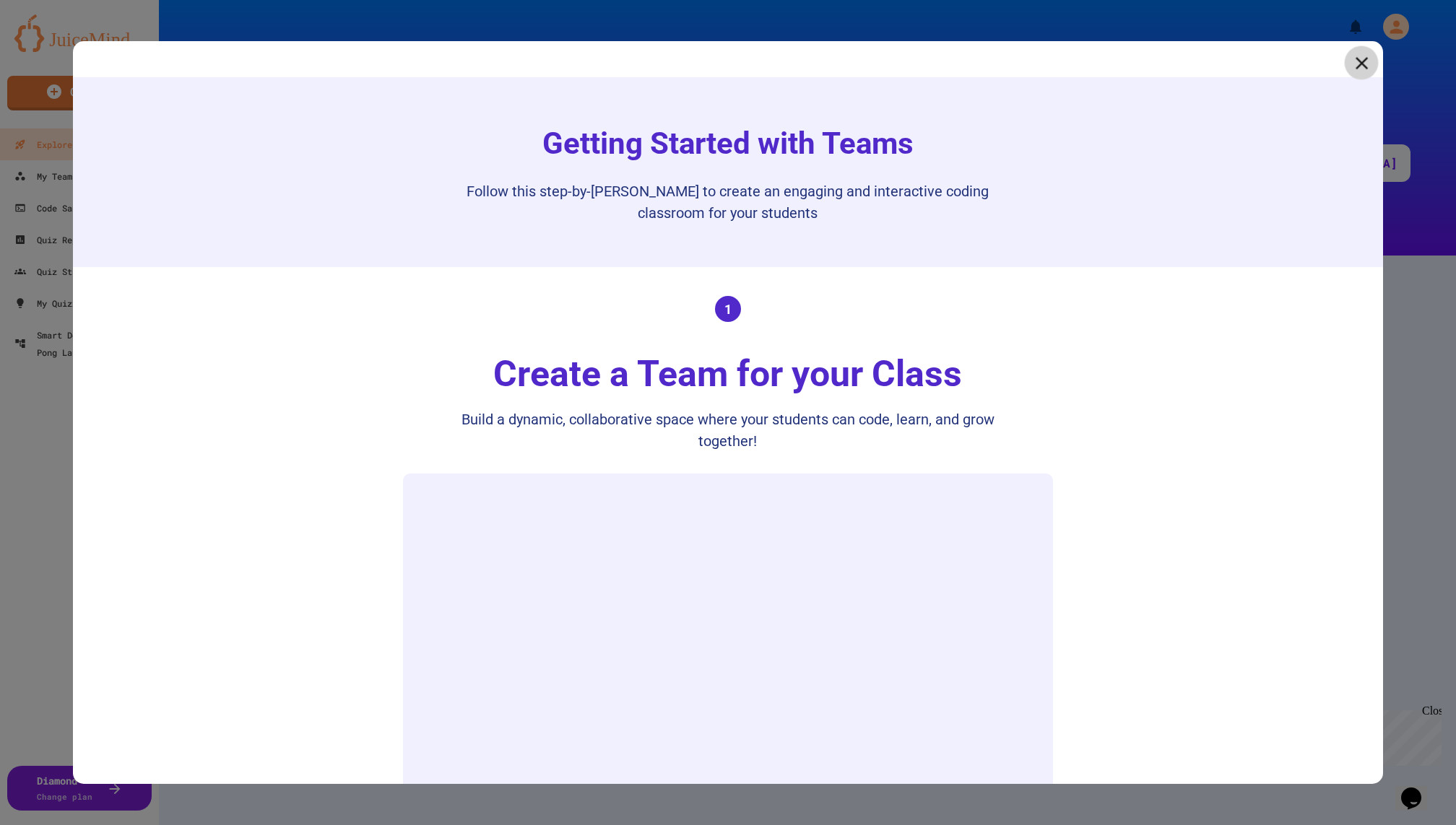
click at [1357, 55] on icon at bounding box center [1361, 63] width 21 height 21
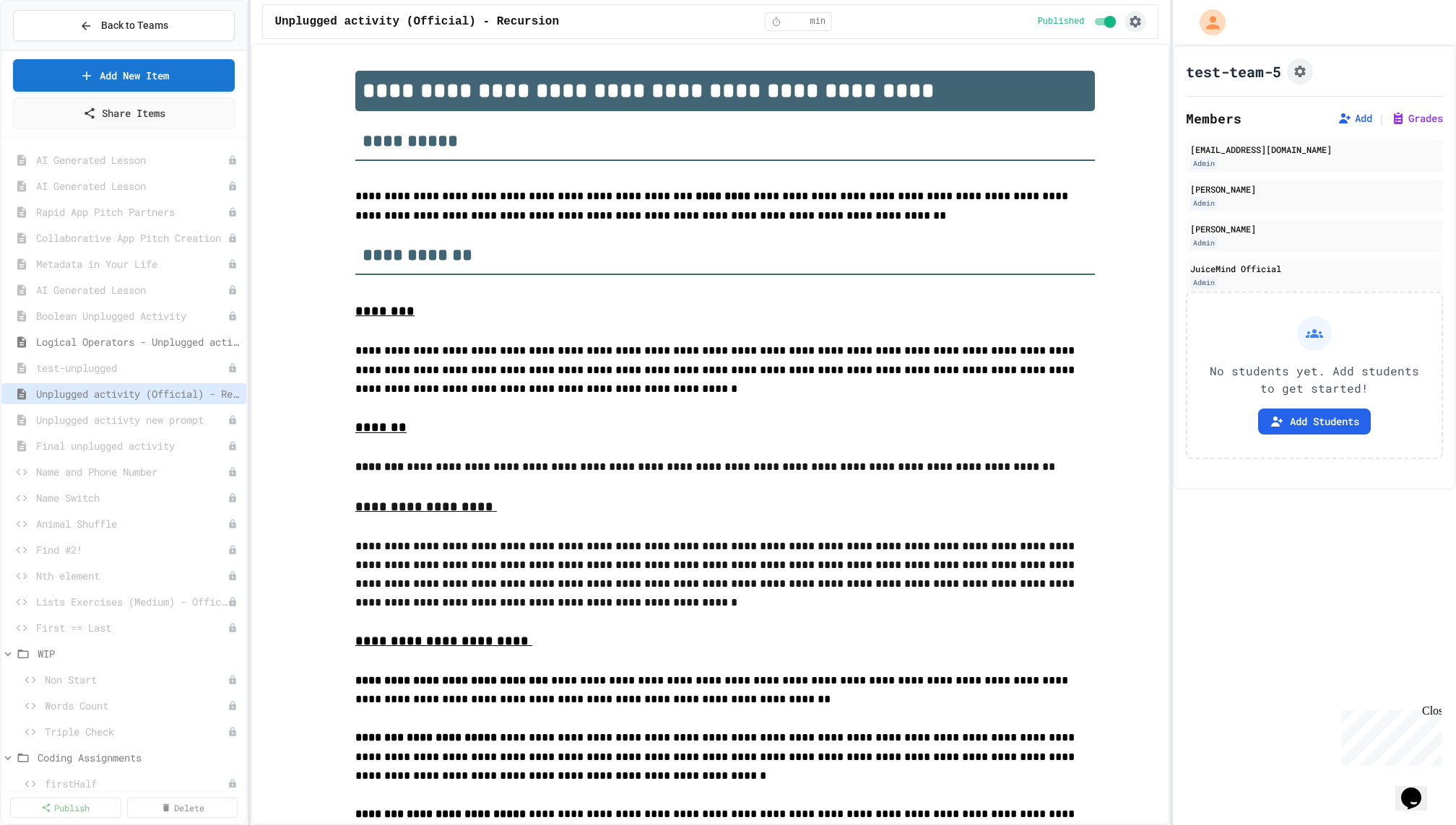
click at [1135, 25] on icon "button" at bounding box center [1136, 21] width 12 height 12
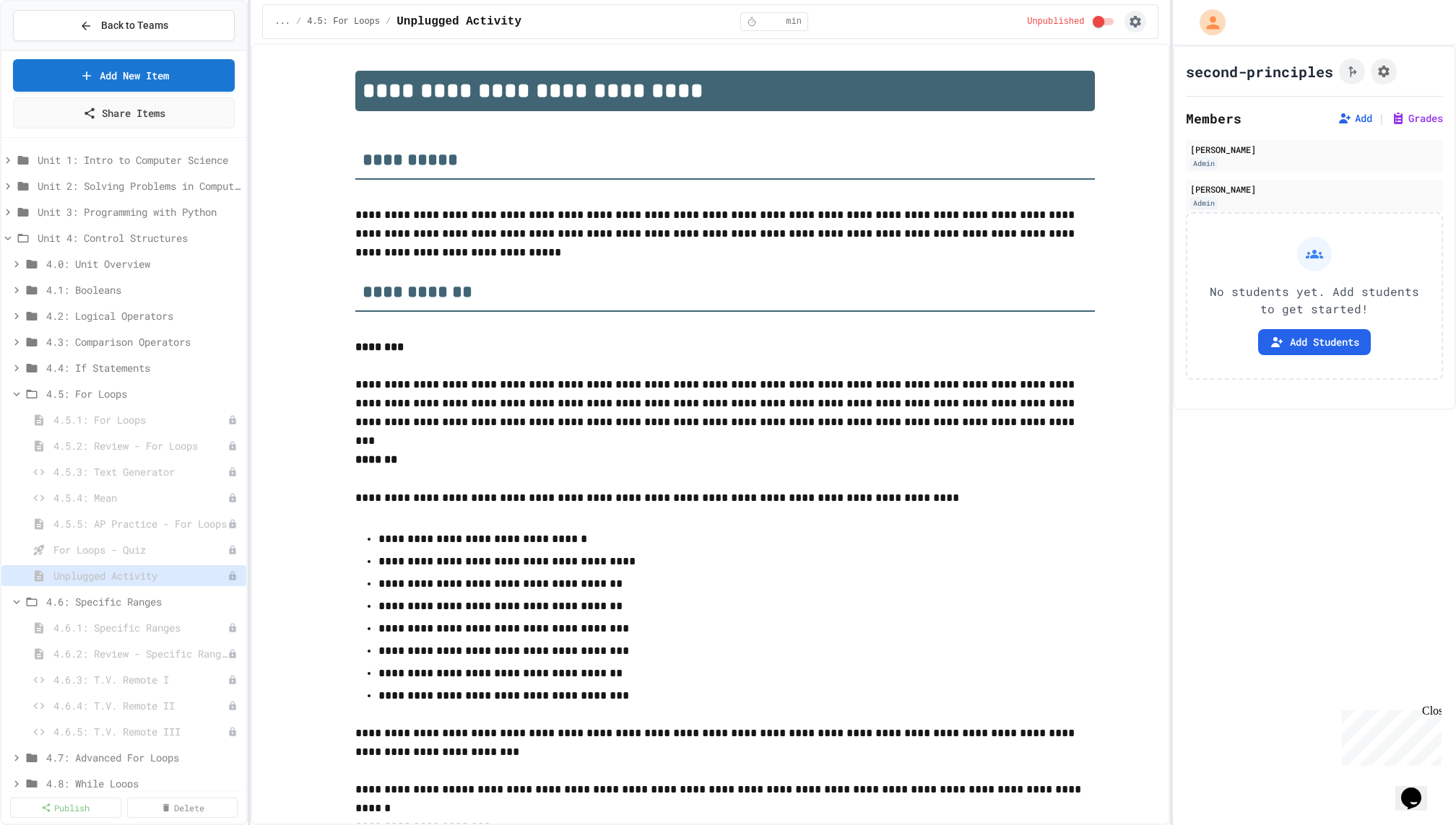
click at [1141, 15] on icon "button" at bounding box center [1135, 21] width 14 height 14
click at [1131, 29] on button "button" at bounding box center [1135, 21] width 21 height 21
click at [1082, 80] on li "Copy Lesson" at bounding box center [1073, 77] width 148 height 26
click at [101, 391] on span "4.5: For Loops" at bounding box center [136, 393] width 180 height 15
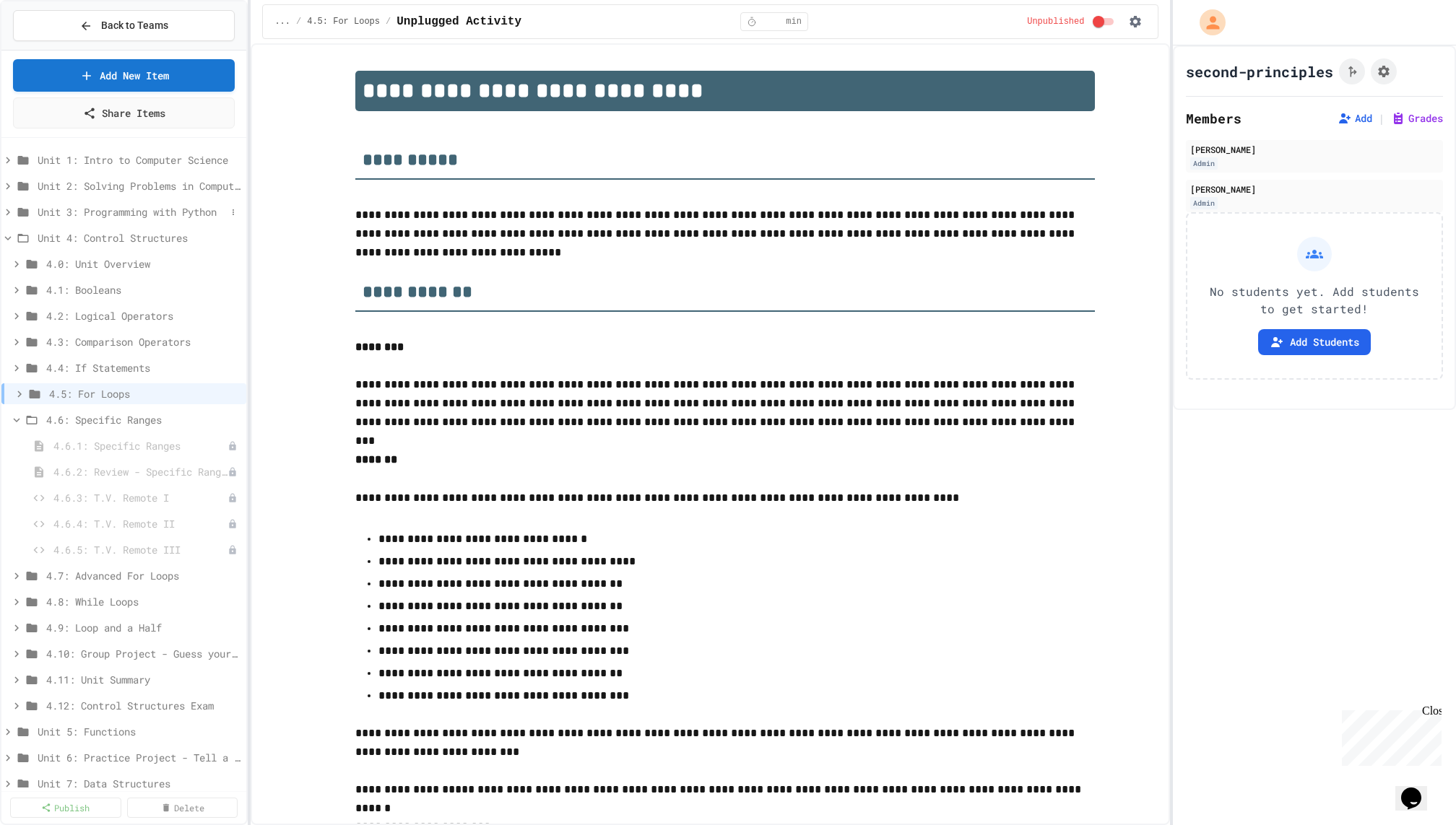
click at [137, 209] on span "Unit 3: Programming with Python" at bounding box center [131, 212] width 189 height 15
click at [128, 316] on span "3.3: Variables and Data Types" at bounding box center [136, 316] width 180 height 15
click at [150, 344] on span "3.3.1: Variables and Data Types" at bounding box center [133, 341] width 159 height 15
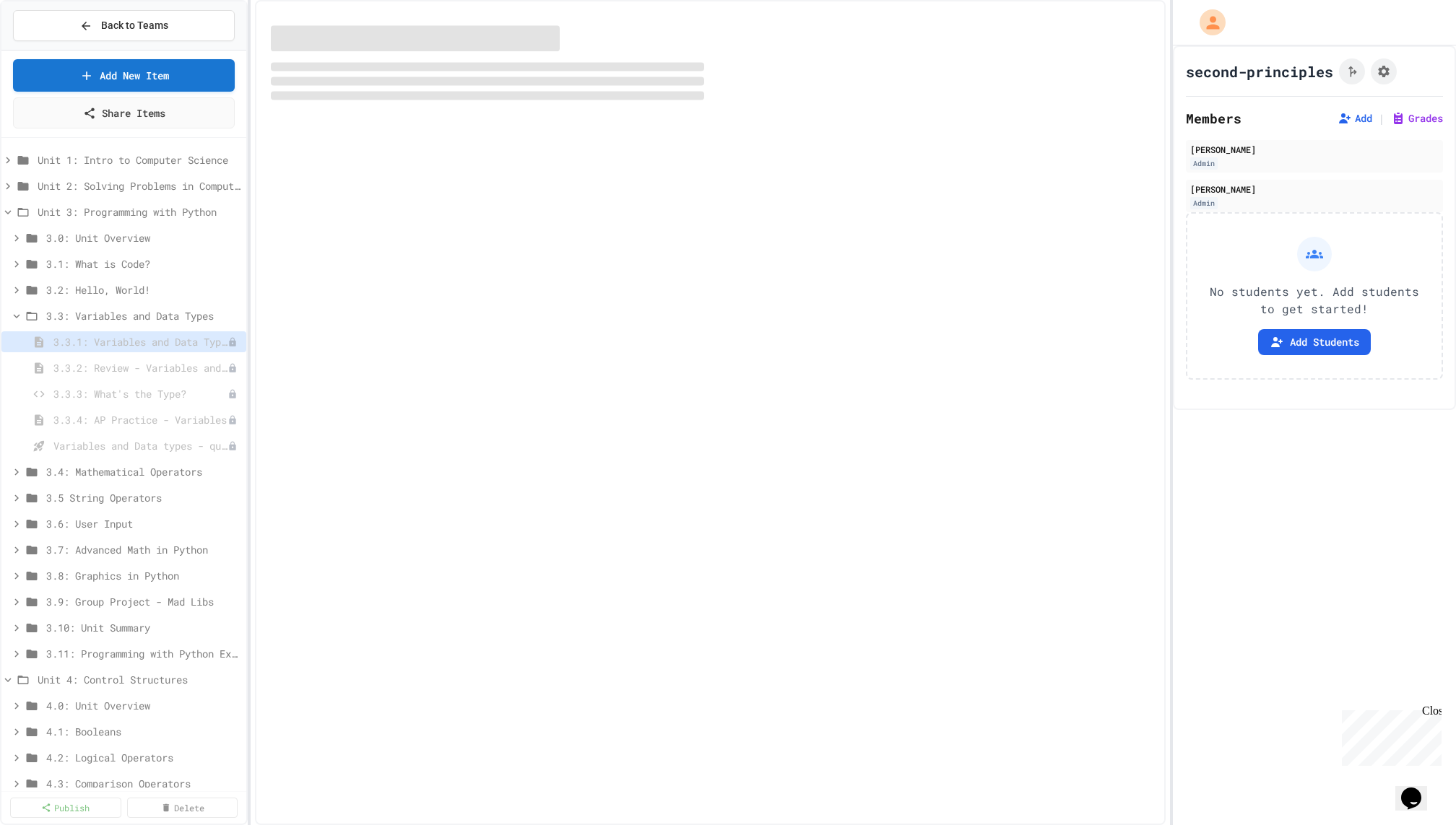
select select "***"
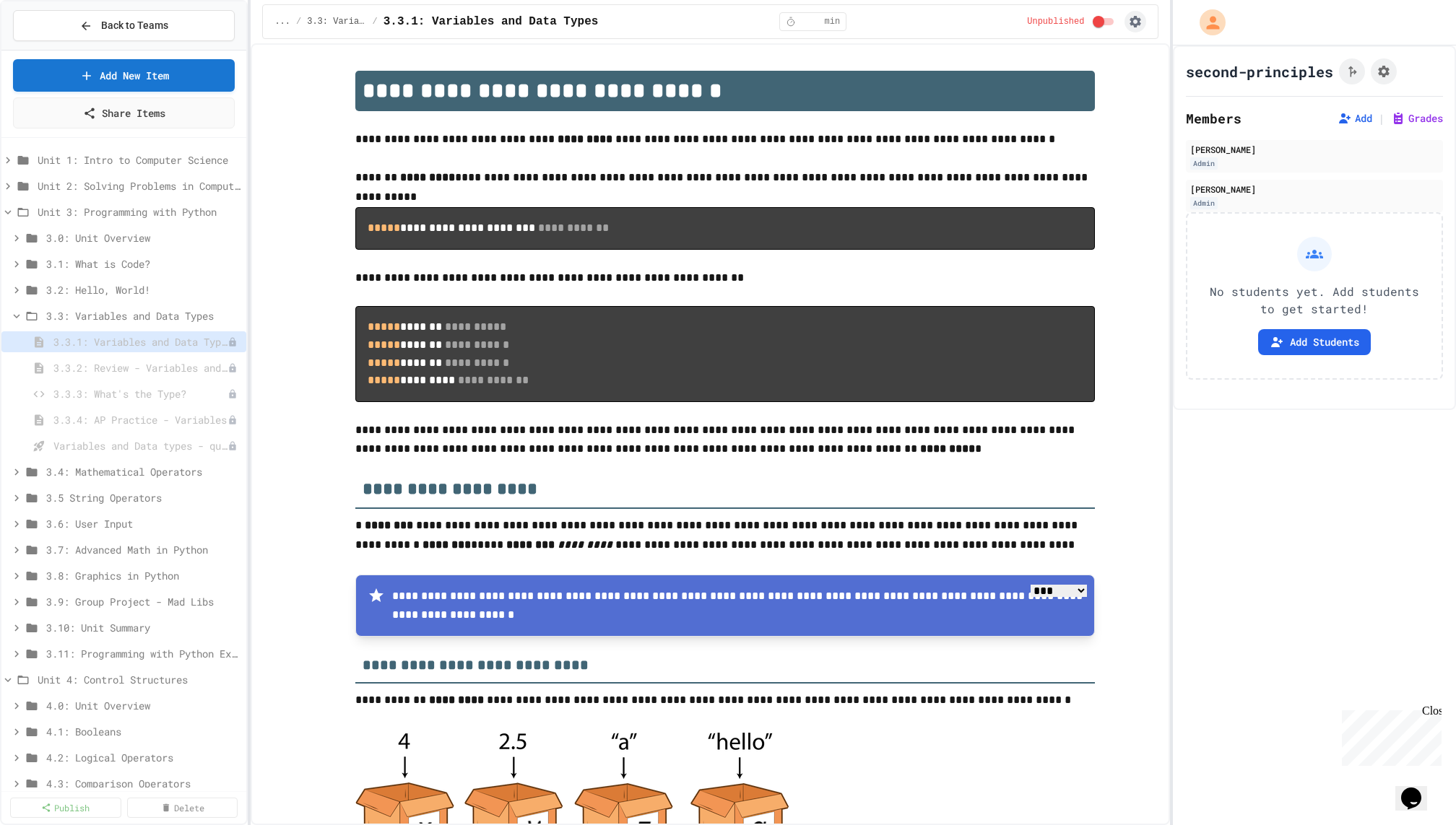
click at [1144, 22] on button "button" at bounding box center [1135, 21] width 21 height 21
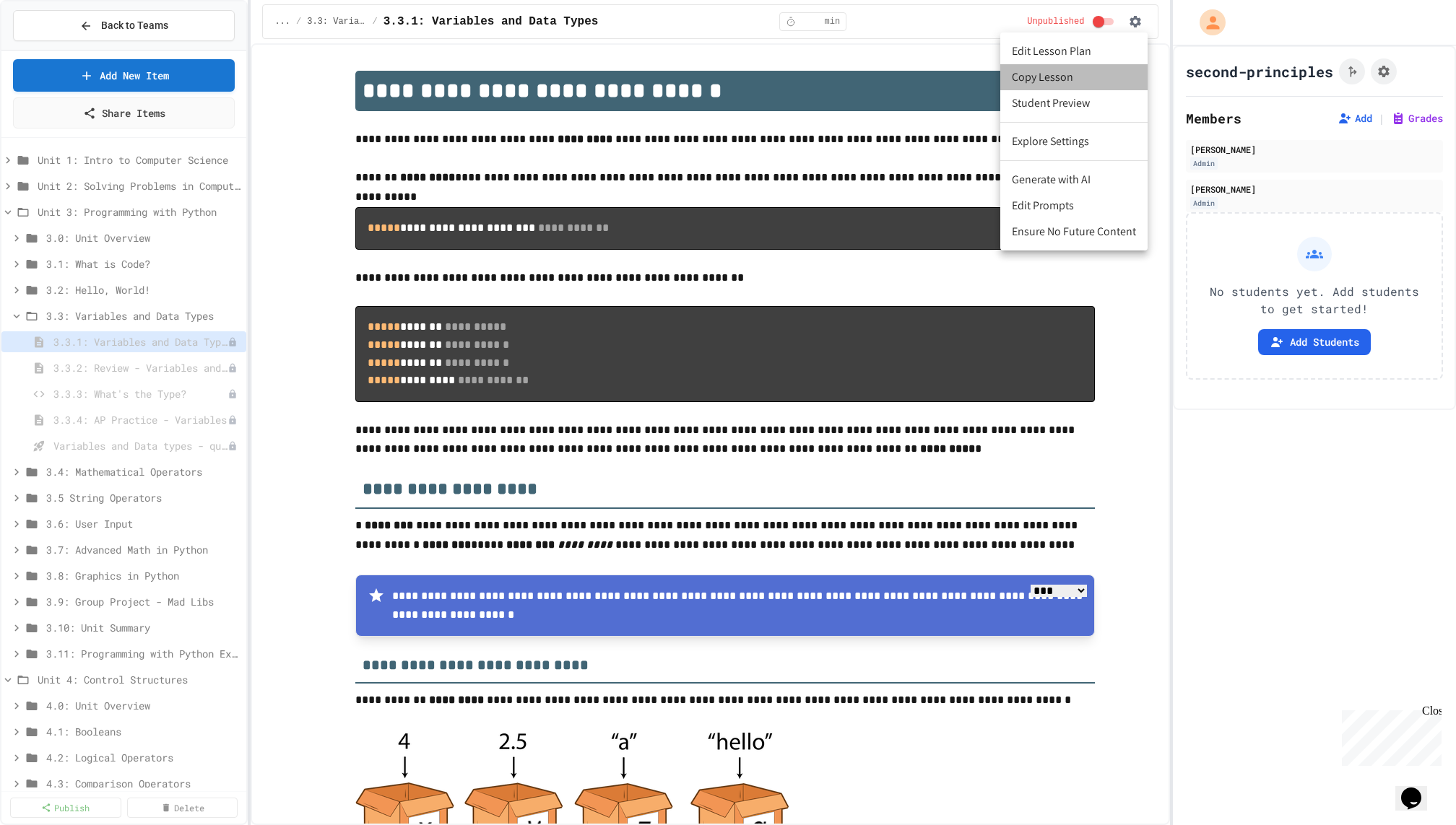
click at [1084, 74] on li "Copy Lesson" at bounding box center [1073, 77] width 148 height 26
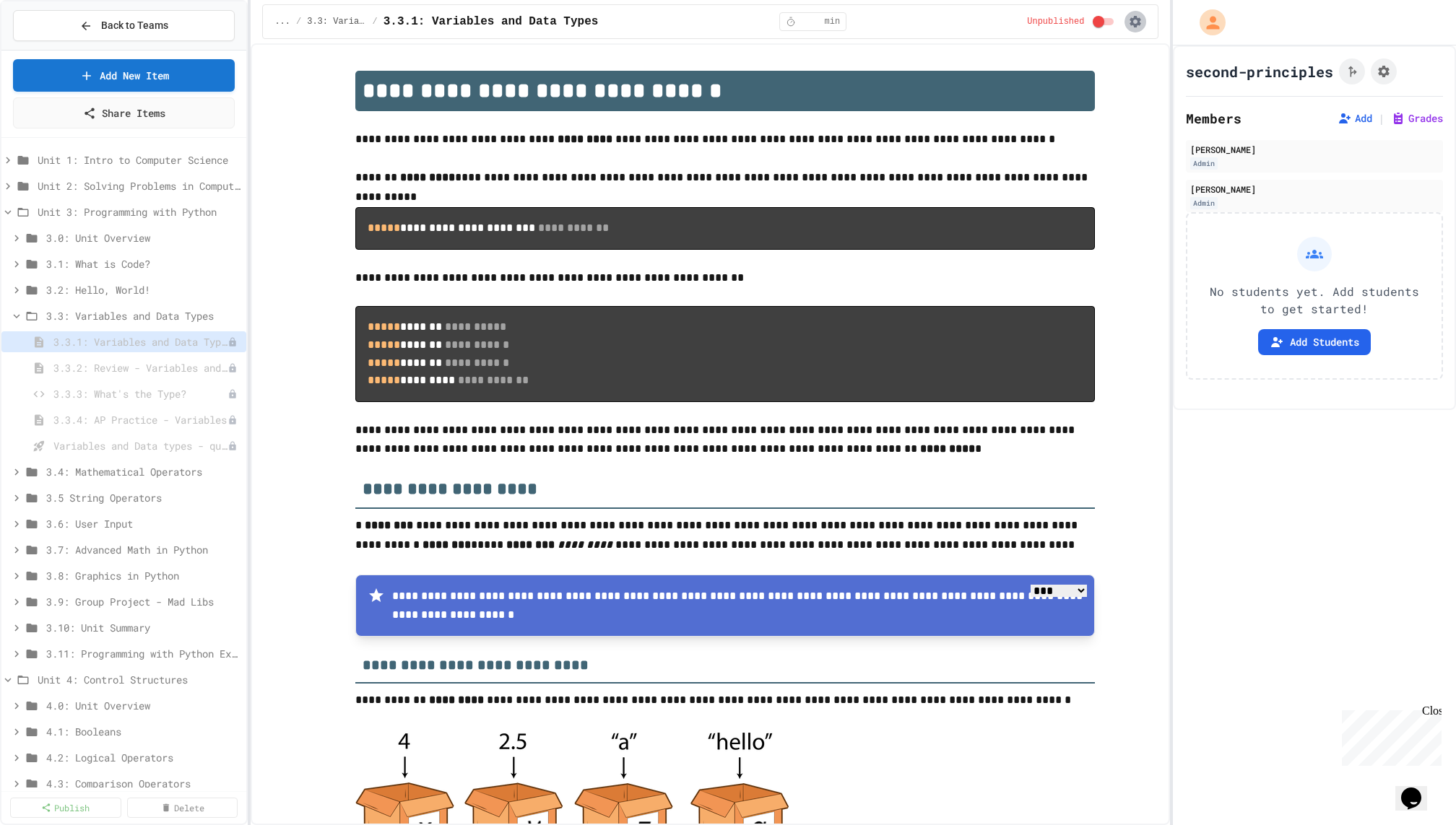
click at [1141, 21] on icon "button" at bounding box center [1135, 21] width 14 height 14
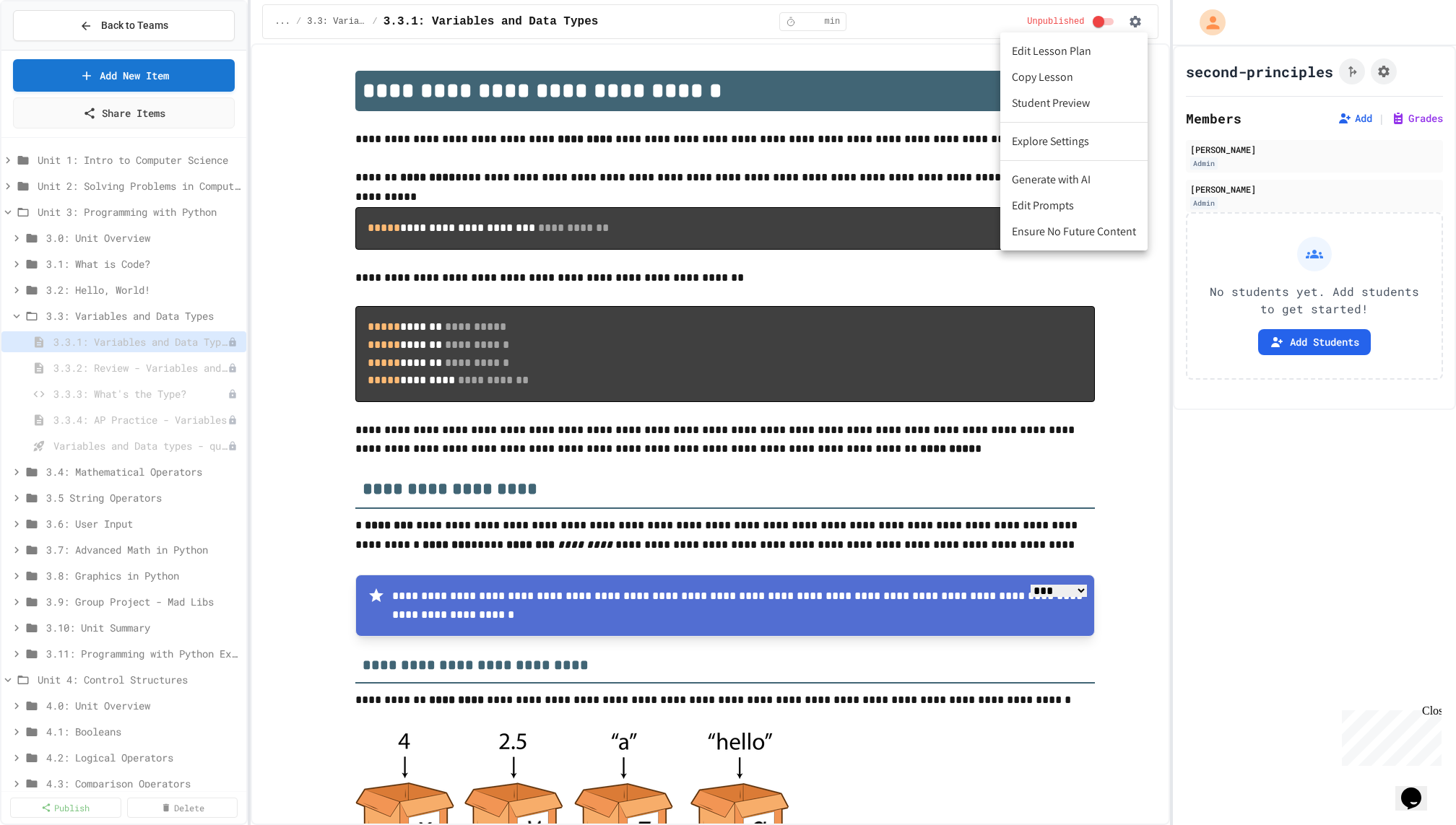
click at [1071, 84] on li "Copy Lesson" at bounding box center [1073, 77] width 148 height 26
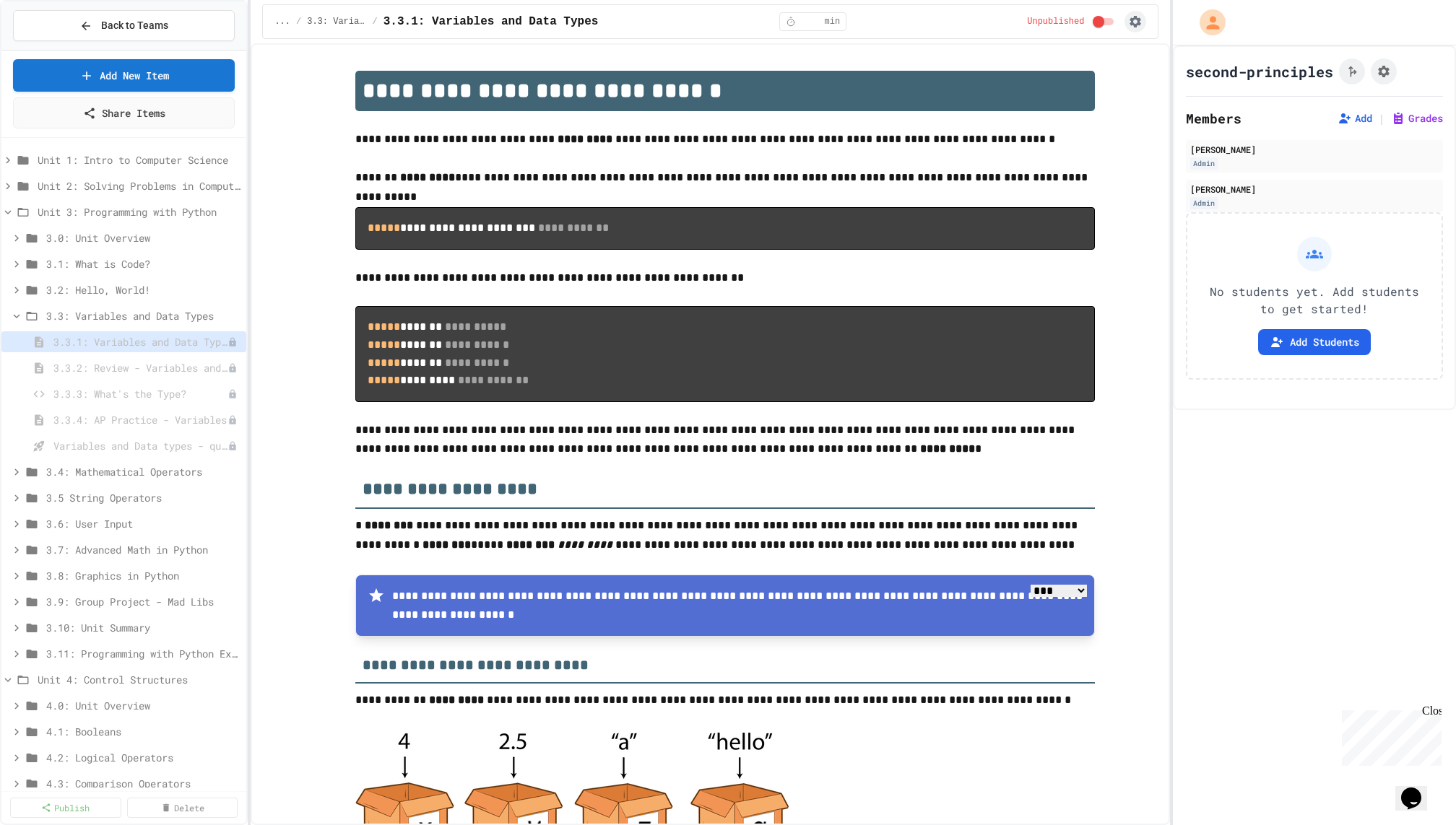
click at [1132, 24] on icon "button" at bounding box center [1136, 21] width 12 height 12
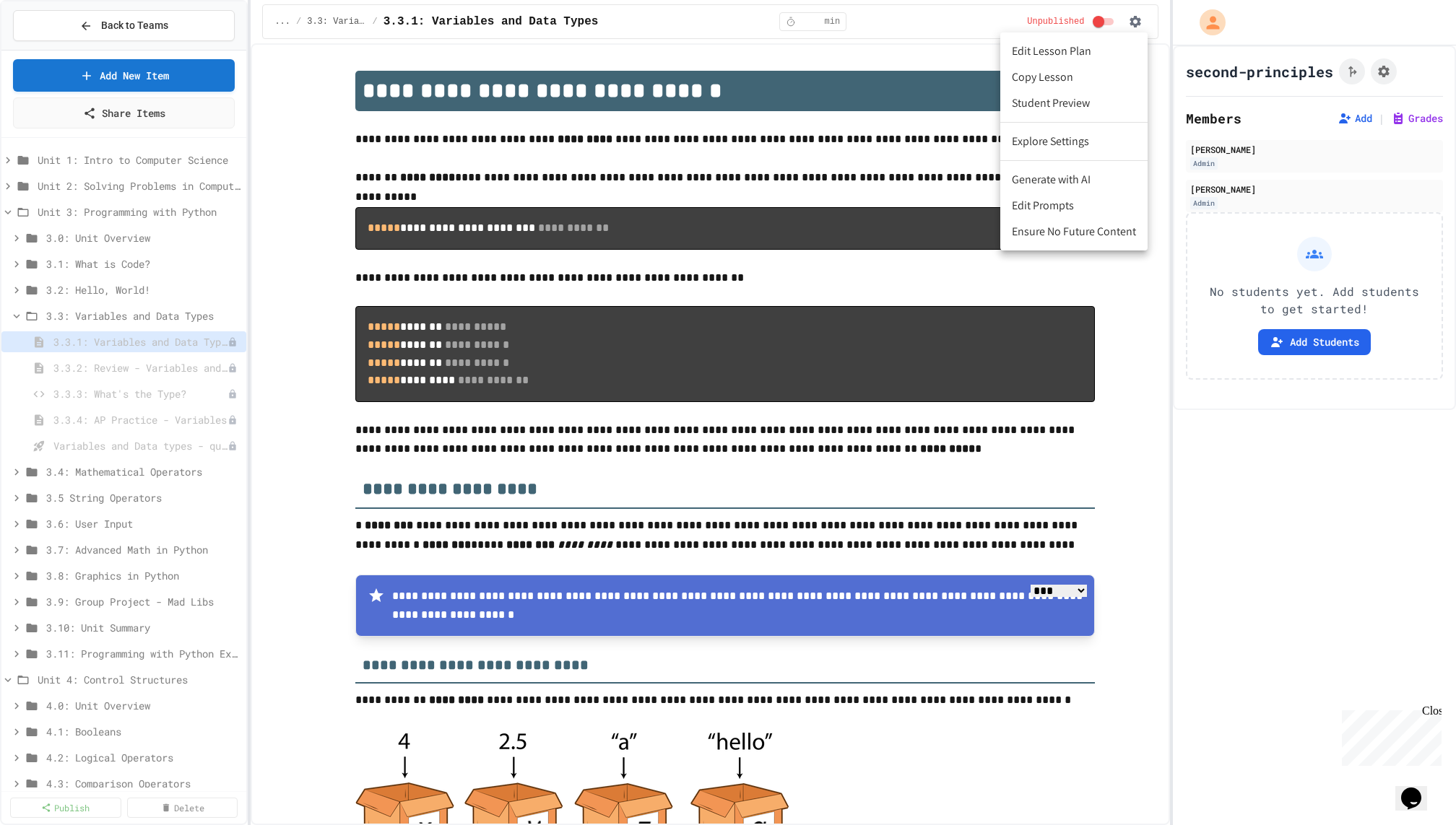
click at [1084, 84] on li "Copy Lesson" at bounding box center [1073, 77] width 148 height 26
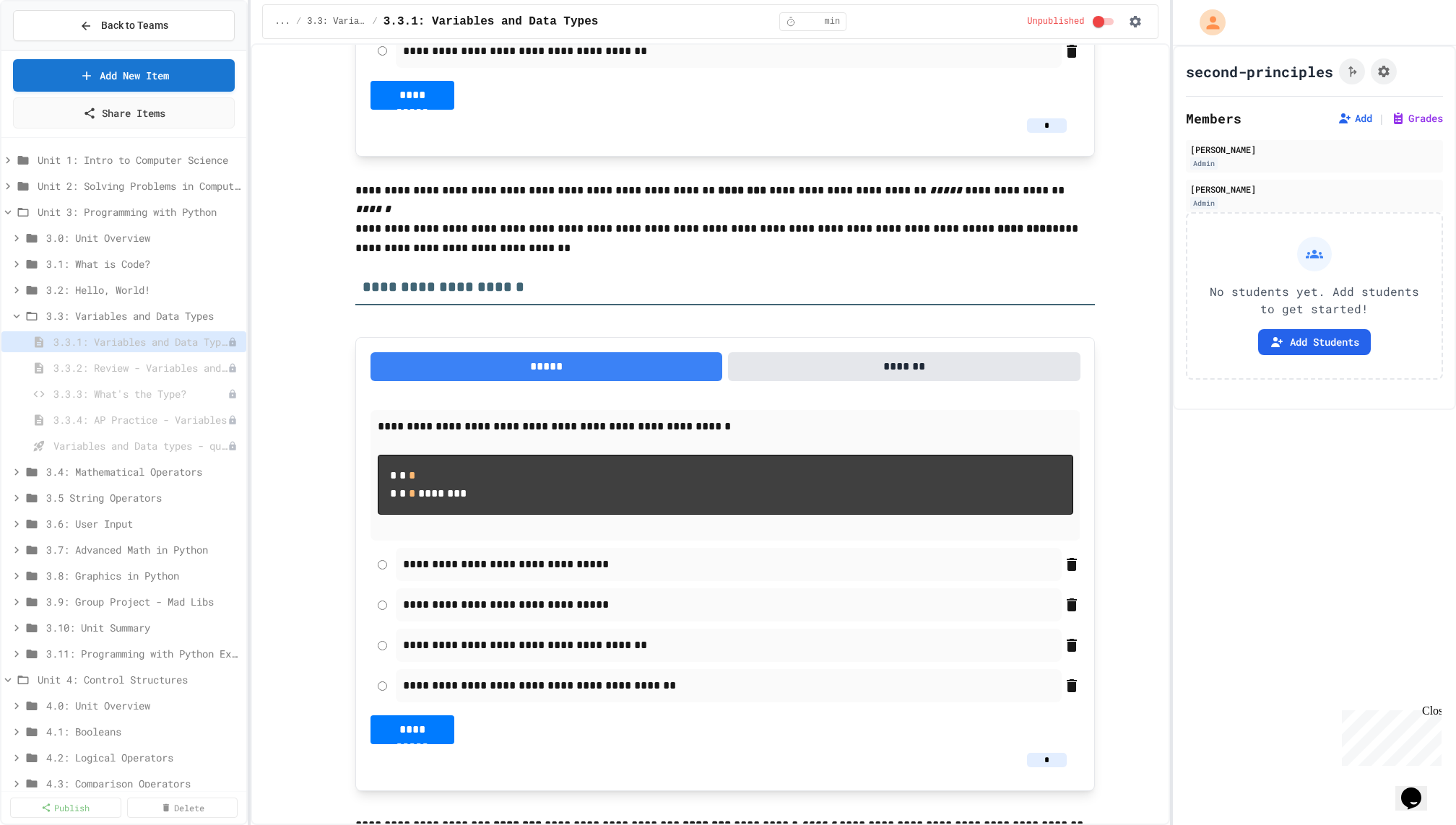
scroll to position [1983, 0]
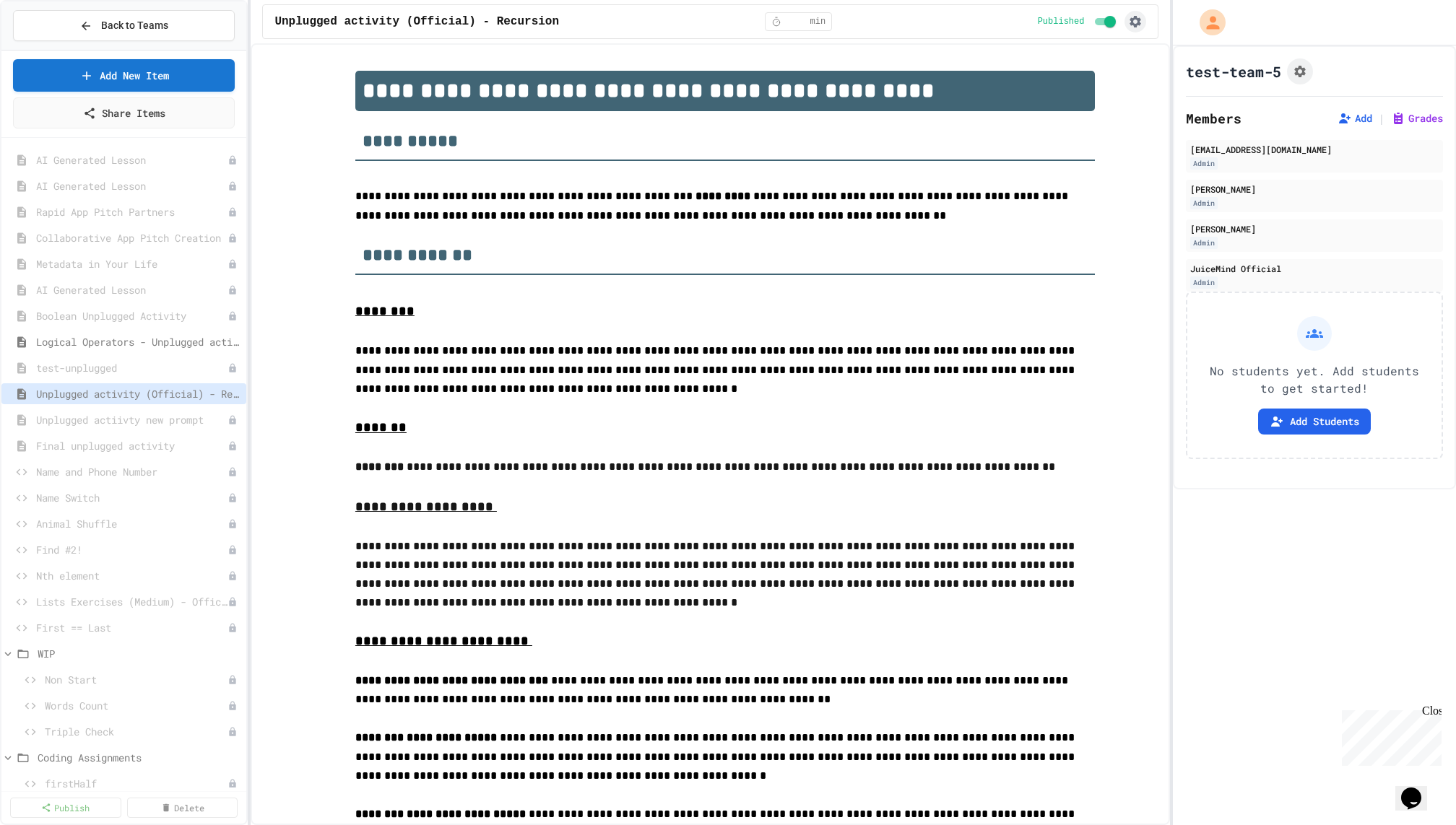
click at [872, 23] on icon "button" at bounding box center [1135, 21] width 14 height 14
